Goal: Task Accomplishment & Management: Use online tool/utility

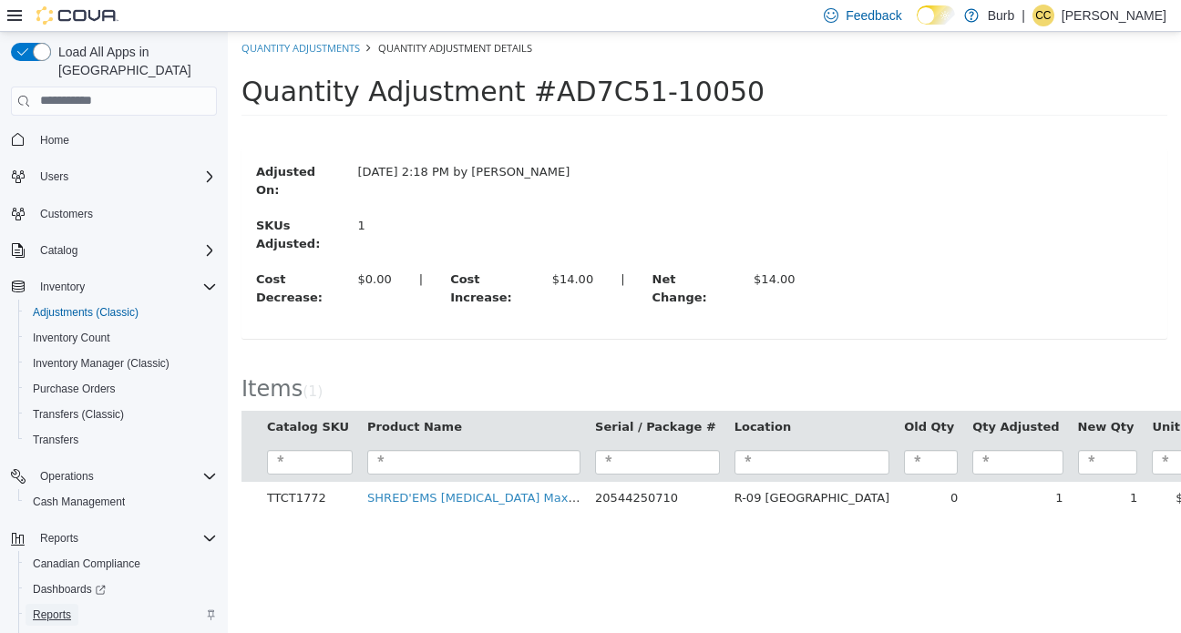
click at [51, 604] on span "Reports" at bounding box center [52, 615] width 38 height 22
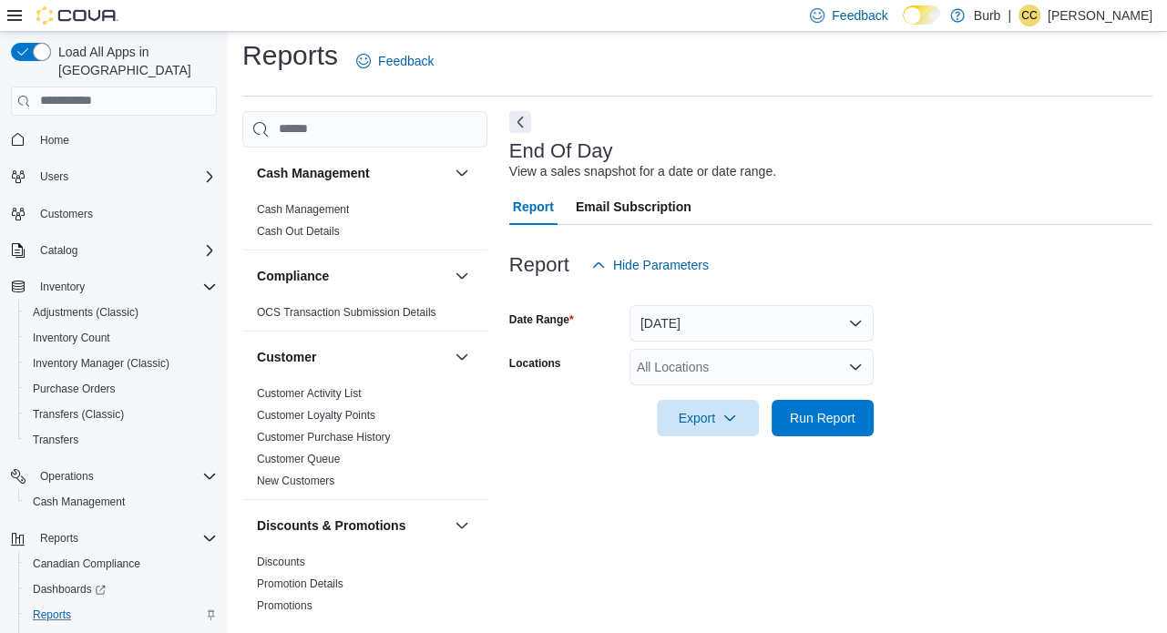
scroll to position [12, 0]
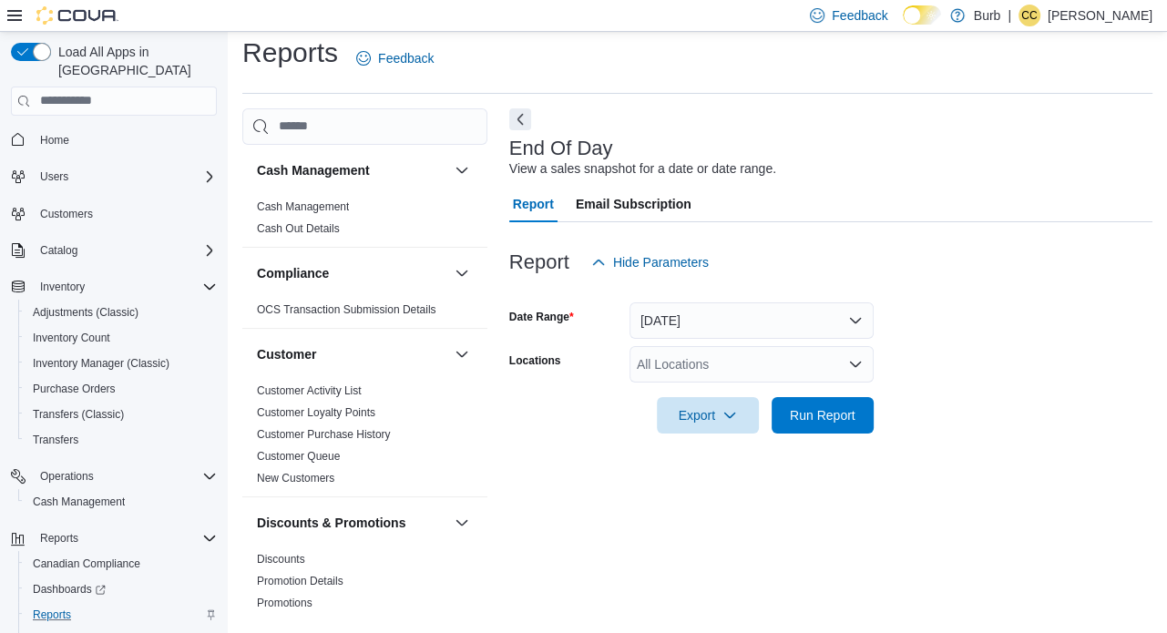
click at [815, 366] on div "All Locations" at bounding box center [752, 364] width 244 height 36
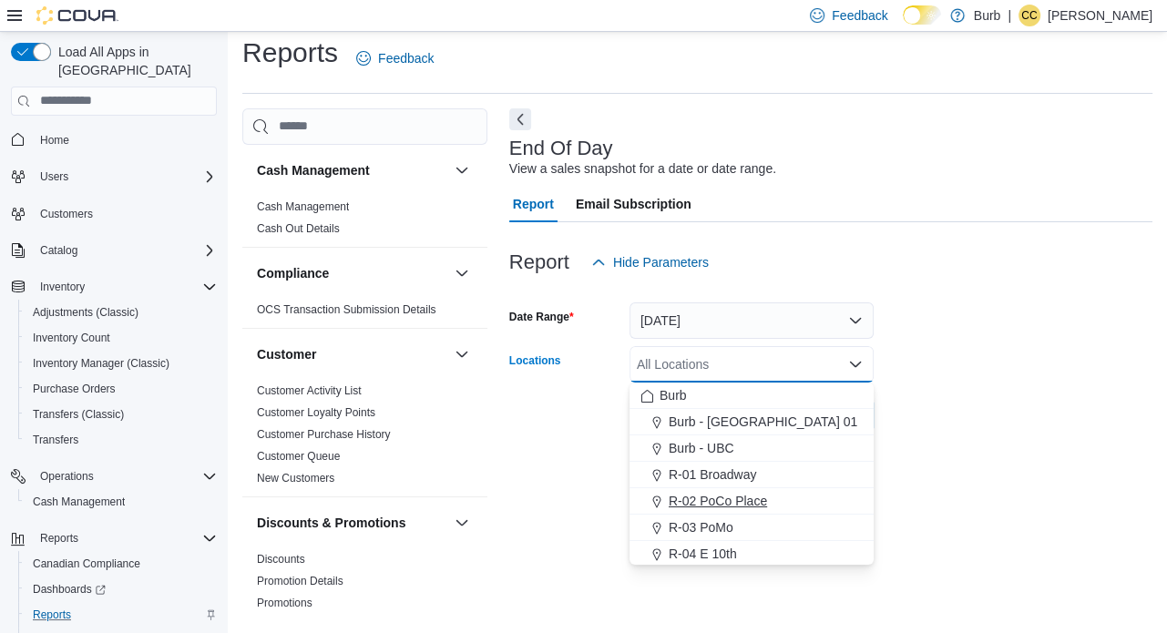
scroll to position [108, 0]
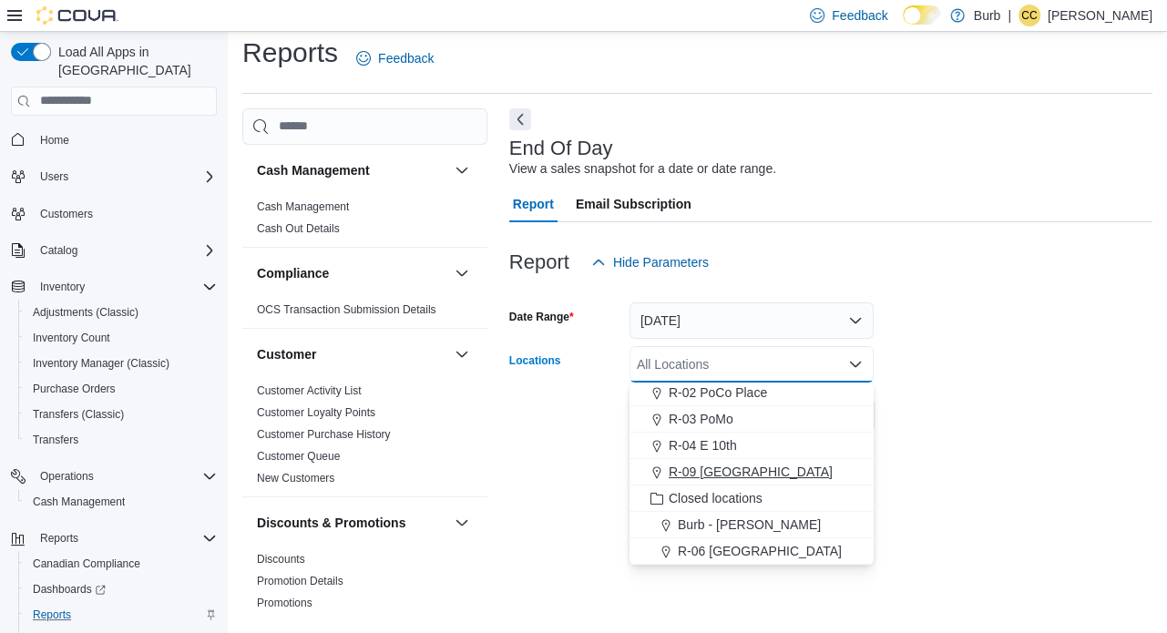
click at [749, 474] on span "R-09 [GEOGRAPHIC_DATA]" at bounding box center [751, 472] width 164 height 18
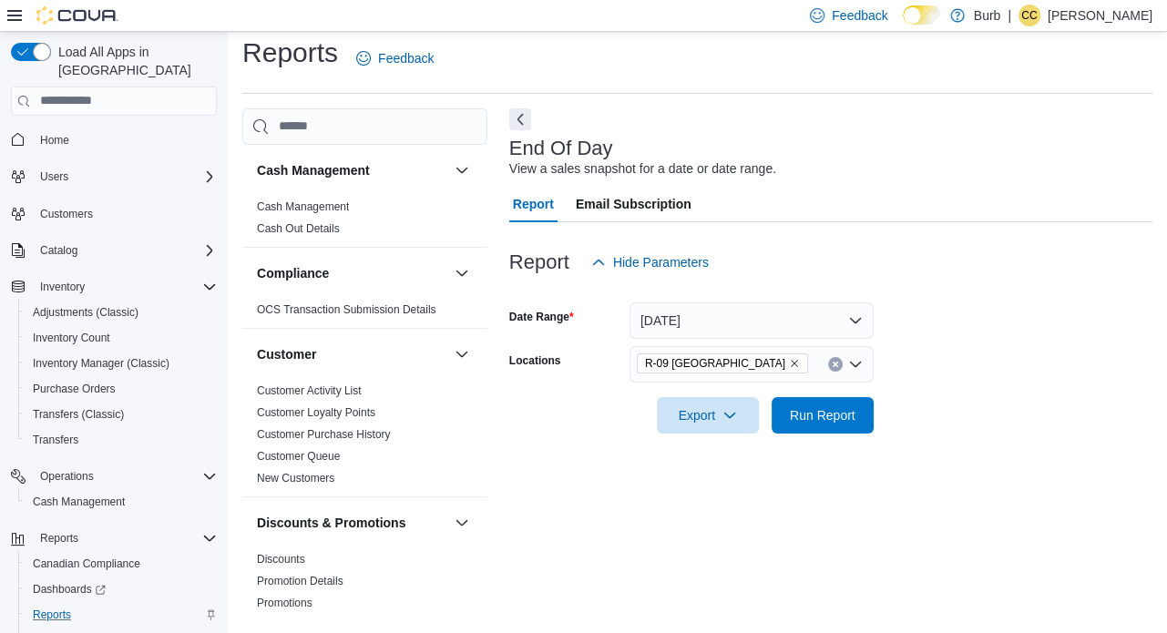
click at [992, 397] on form "Date Range [DATE] Locations R-09 [GEOGRAPHIC_DATA] Export Run Report" at bounding box center [830, 357] width 643 height 153
click at [831, 400] on span "Run Report" at bounding box center [823, 414] width 80 height 36
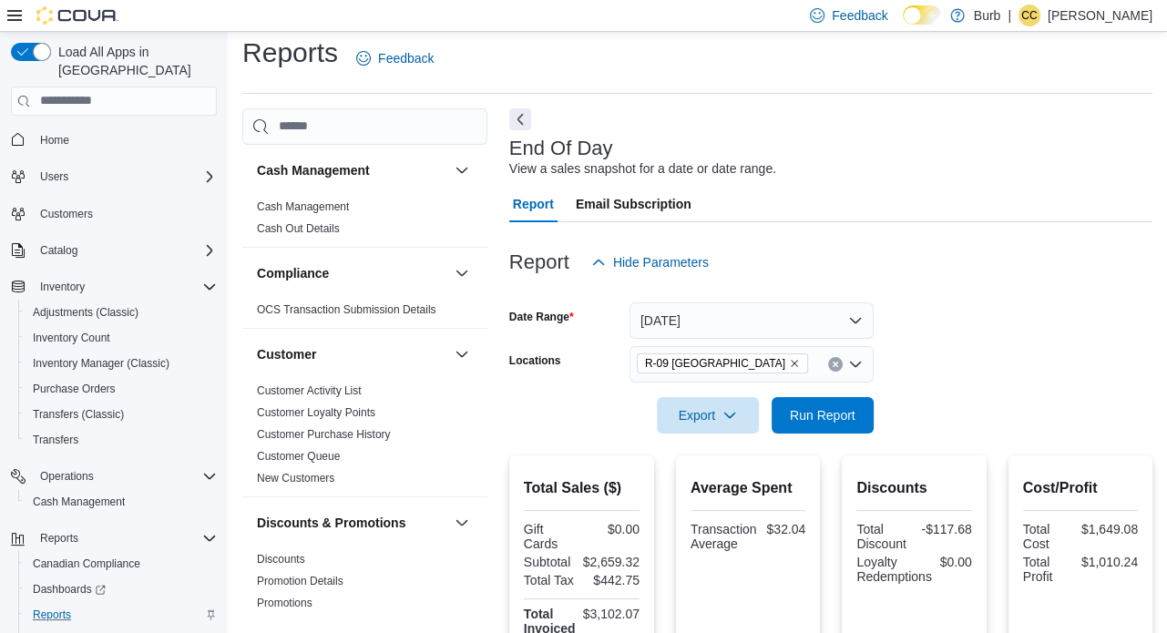
scroll to position [51, 0]
